Goal: Entertainment & Leisure: Consume media (video, audio)

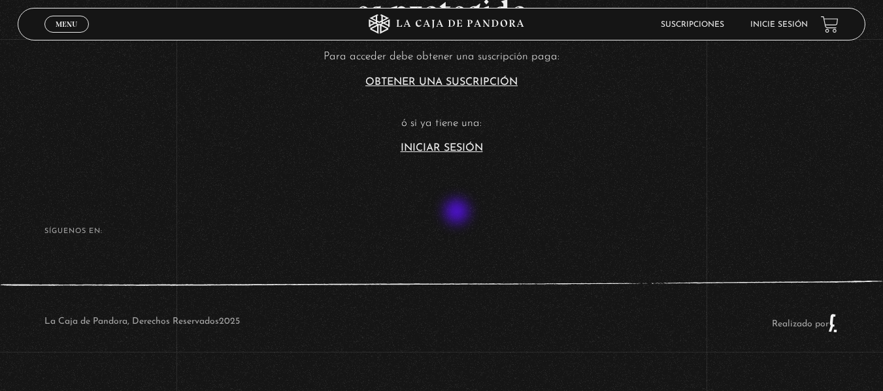
scroll to position [352, 0]
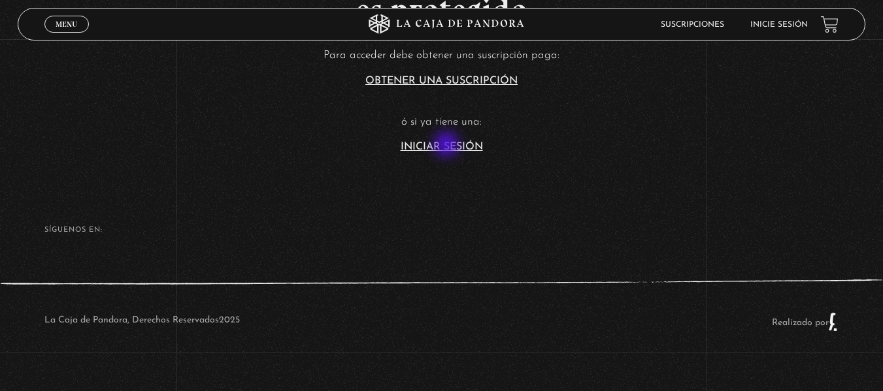
click at [448, 146] on link "Iniciar Sesión" at bounding box center [442, 147] width 82 height 10
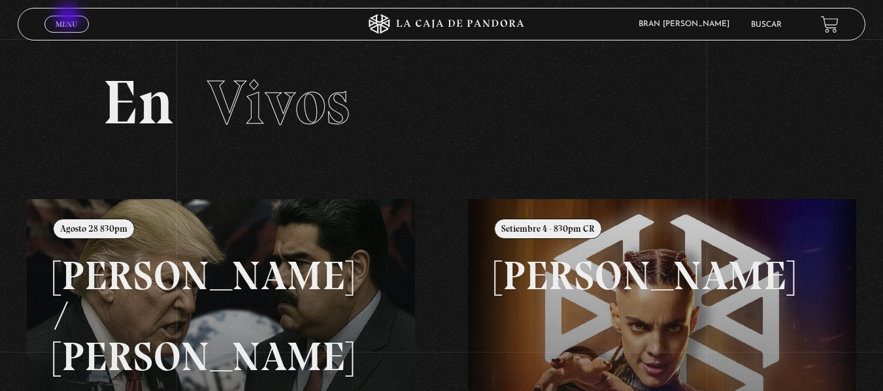
click at [69, 18] on link "Menu Cerrar" at bounding box center [66, 24] width 44 height 17
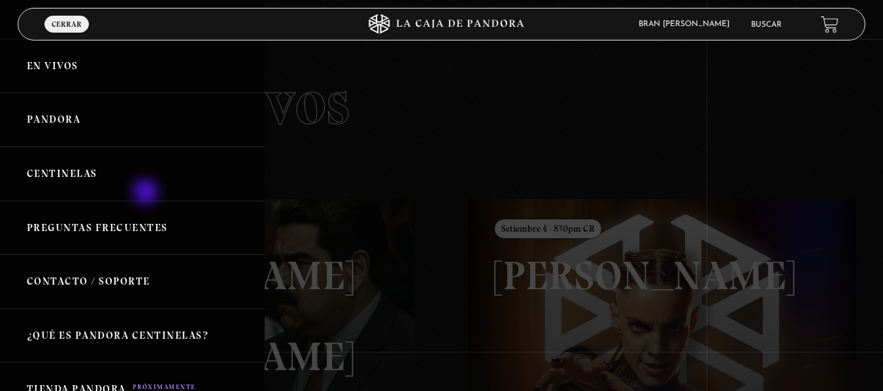
click at [147, 193] on link "Centinelas" at bounding box center [132, 174] width 265 height 54
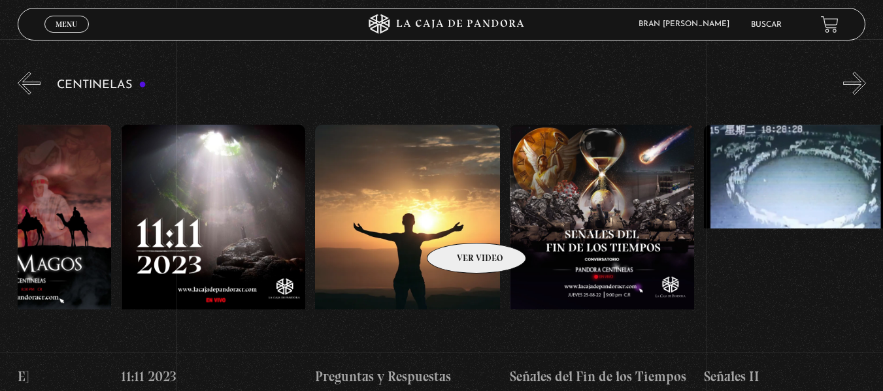
scroll to position [0, 9425]
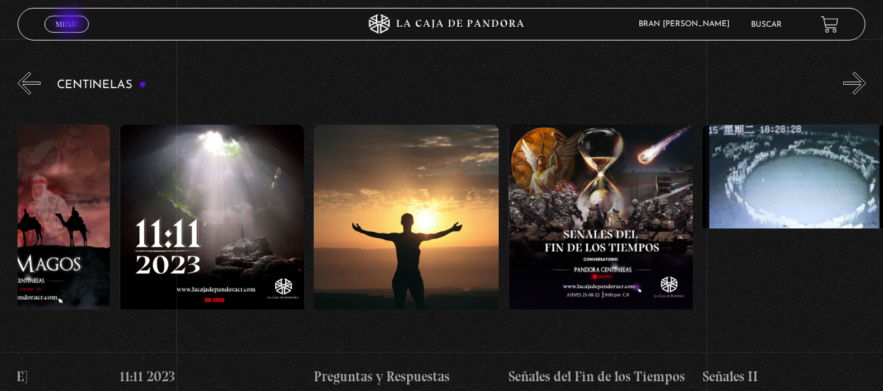
click at [71, 23] on span "Menu" at bounding box center [67, 24] width 22 height 8
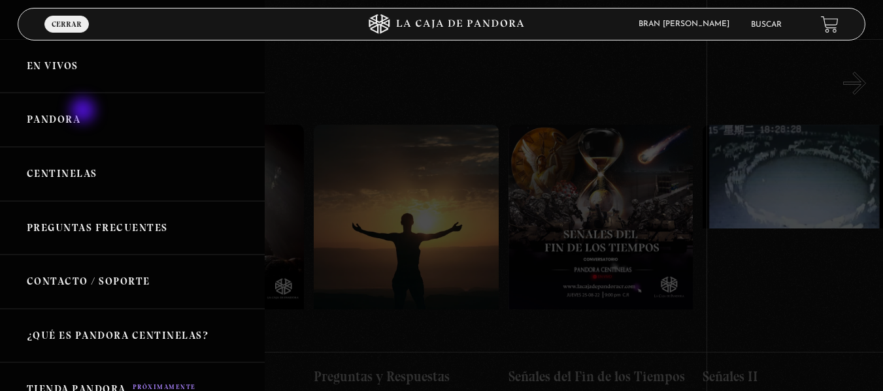
click at [84, 112] on link "Pandora" at bounding box center [132, 120] width 265 height 54
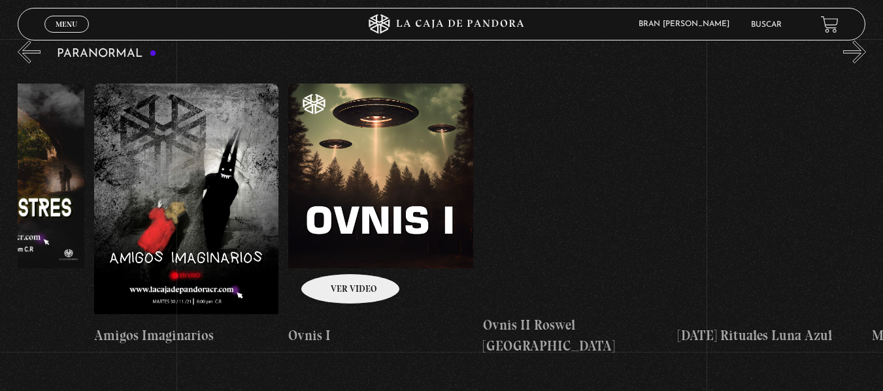
scroll to position [0, 897]
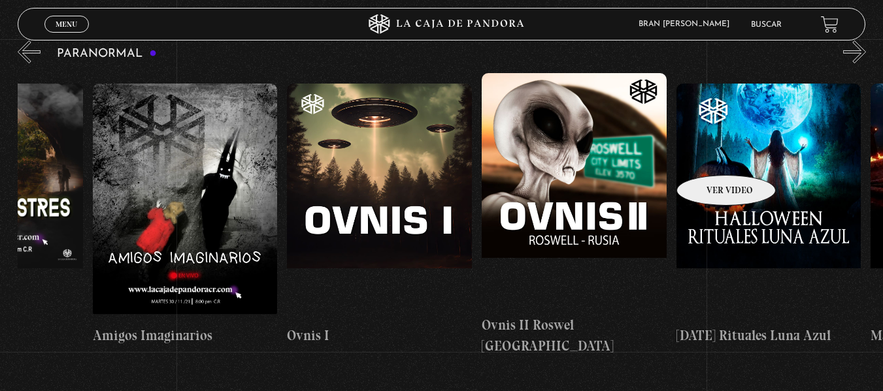
click at [709, 156] on figure at bounding box center [768, 201] width 185 height 235
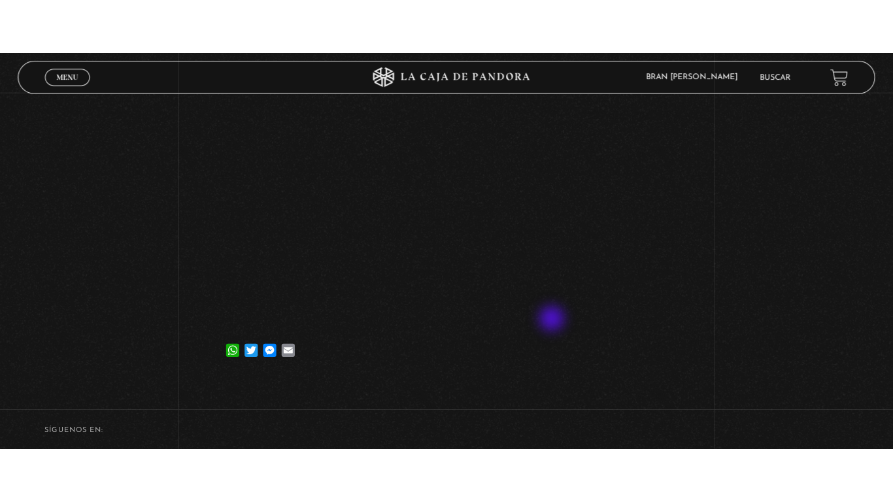
scroll to position [229, 0]
